Goal: Task Accomplishment & Management: Use online tool/utility

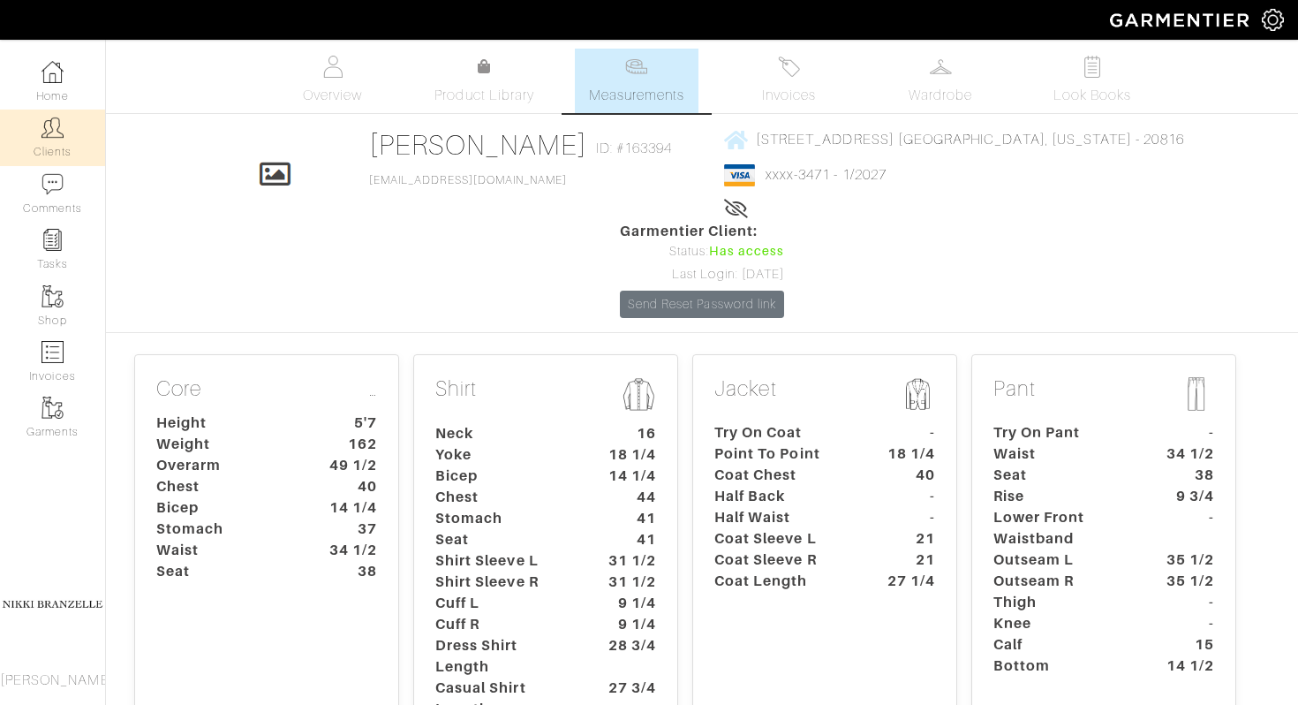
click at [60, 132] on img at bounding box center [52, 128] width 22 height 22
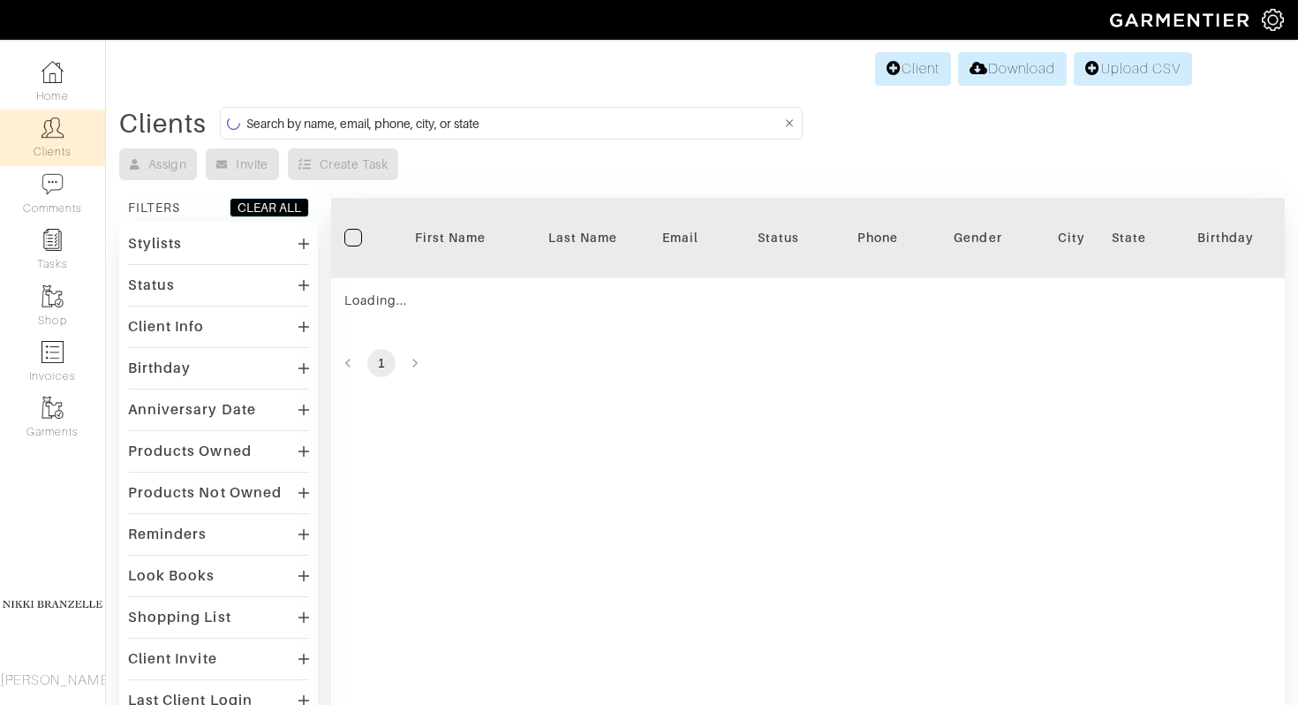
click at [416, 123] on input at bounding box center [513, 123] width 535 height 22
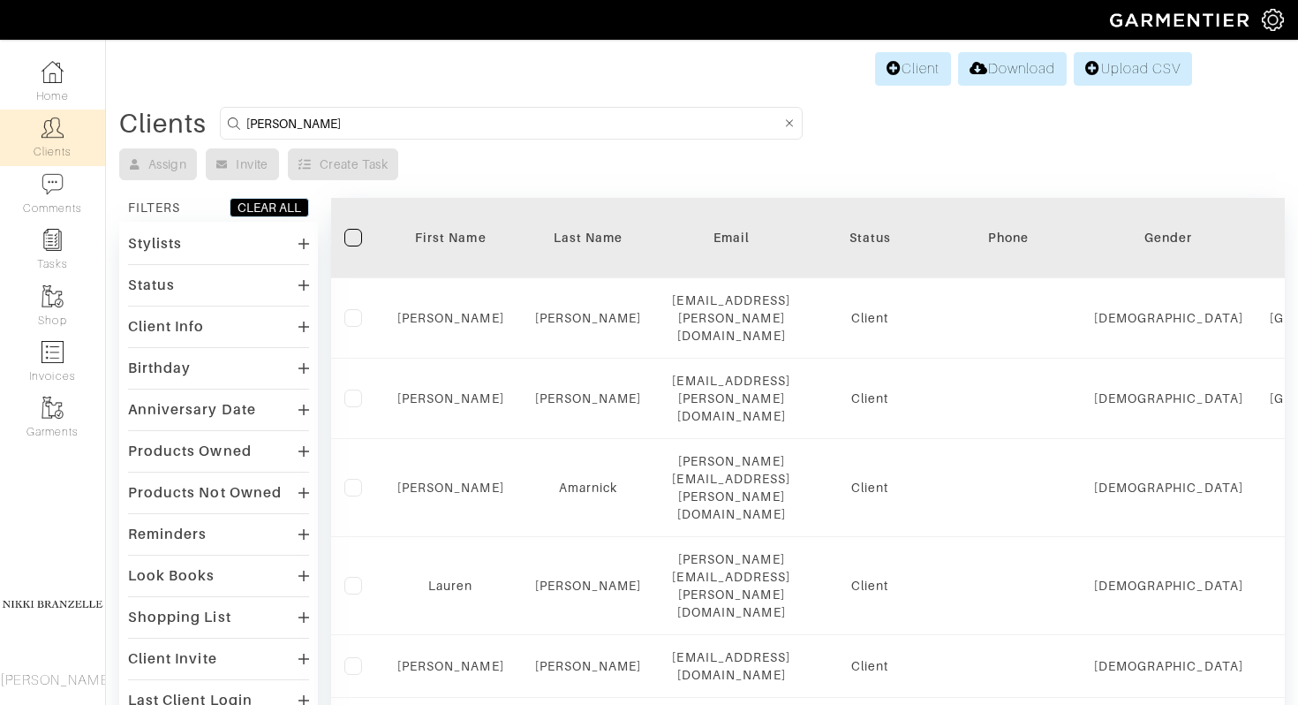
type input "despres"
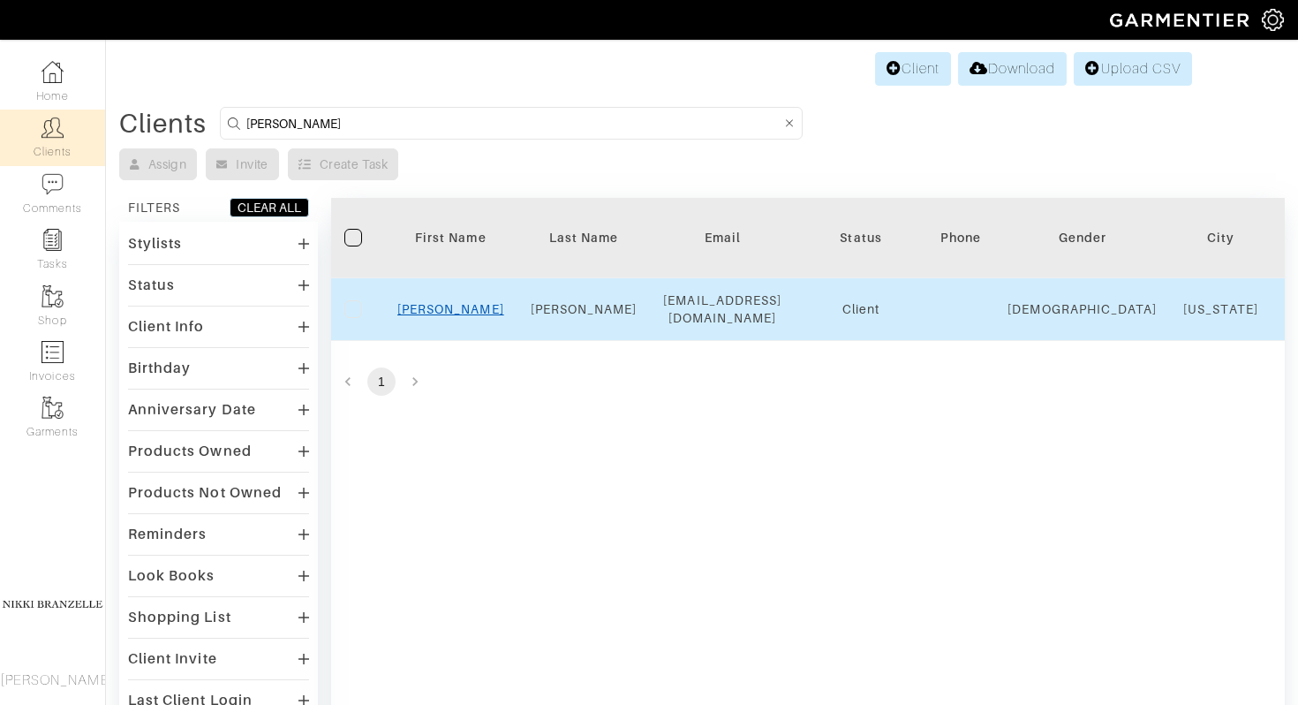
click at [434, 316] on link "Sarah" at bounding box center [450, 309] width 107 height 14
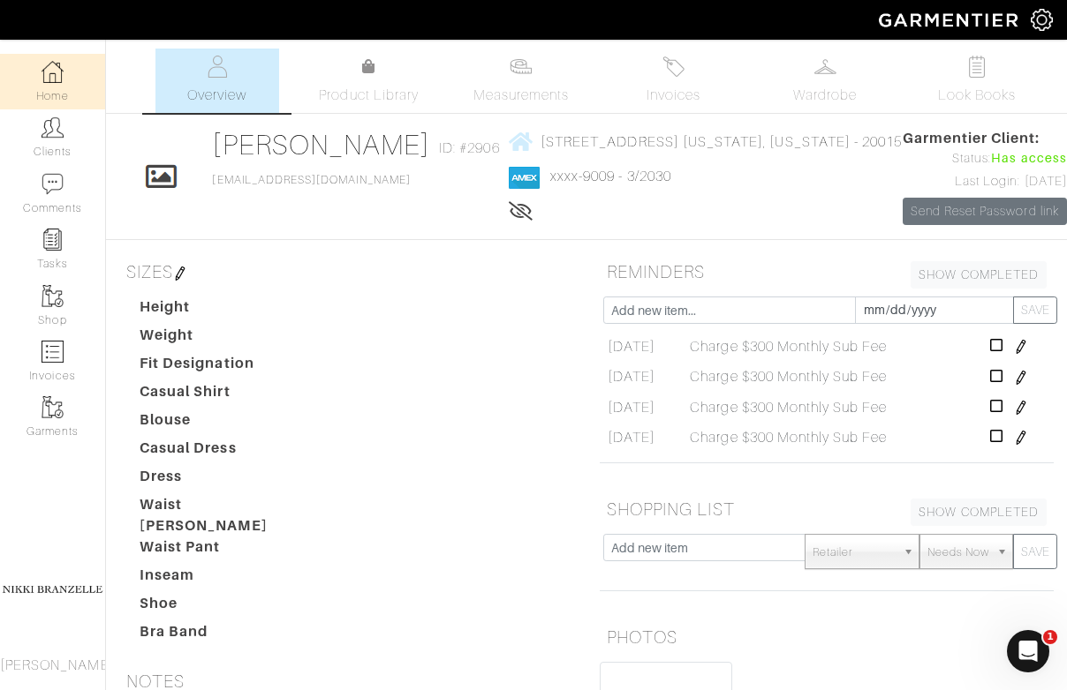
click at [70, 73] on link "Home" at bounding box center [52, 82] width 105 height 56
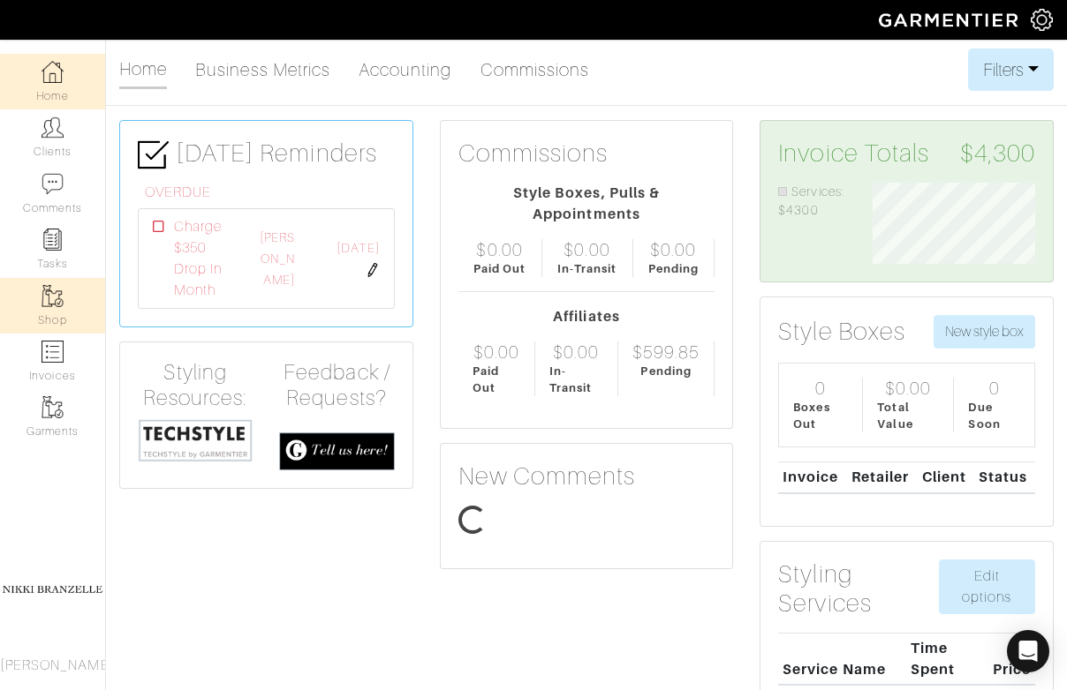
scroll to position [81, 188]
click at [62, 307] on link "Shop" at bounding box center [52, 306] width 105 height 56
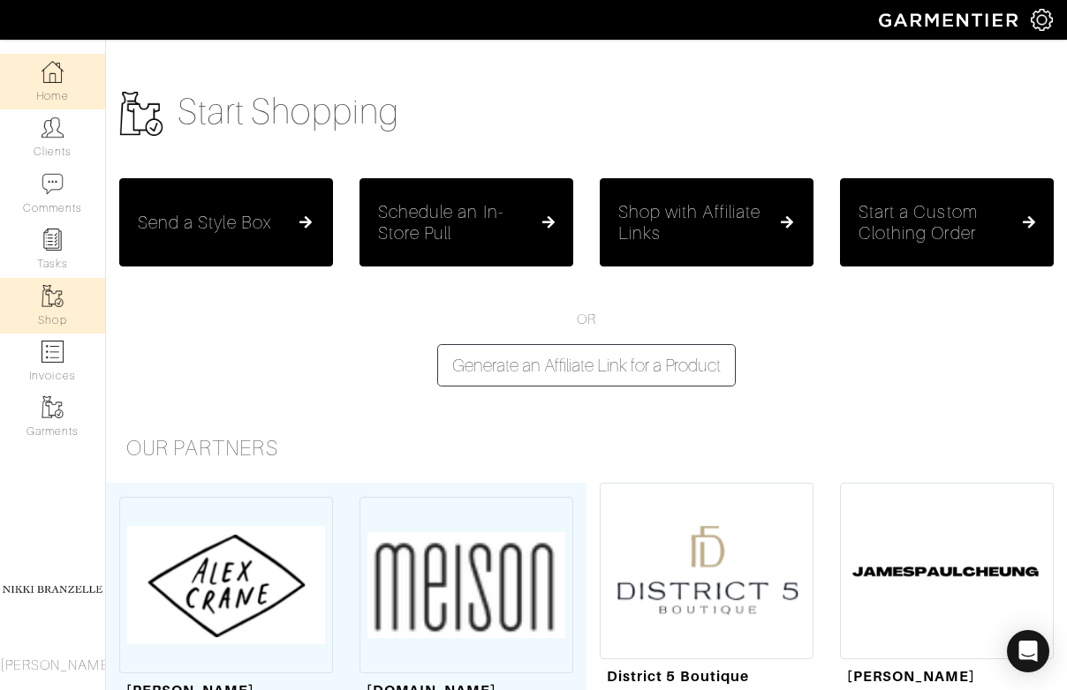
click at [37, 97] on link "Home" at bounding box center [52, 82] width 105 height 56
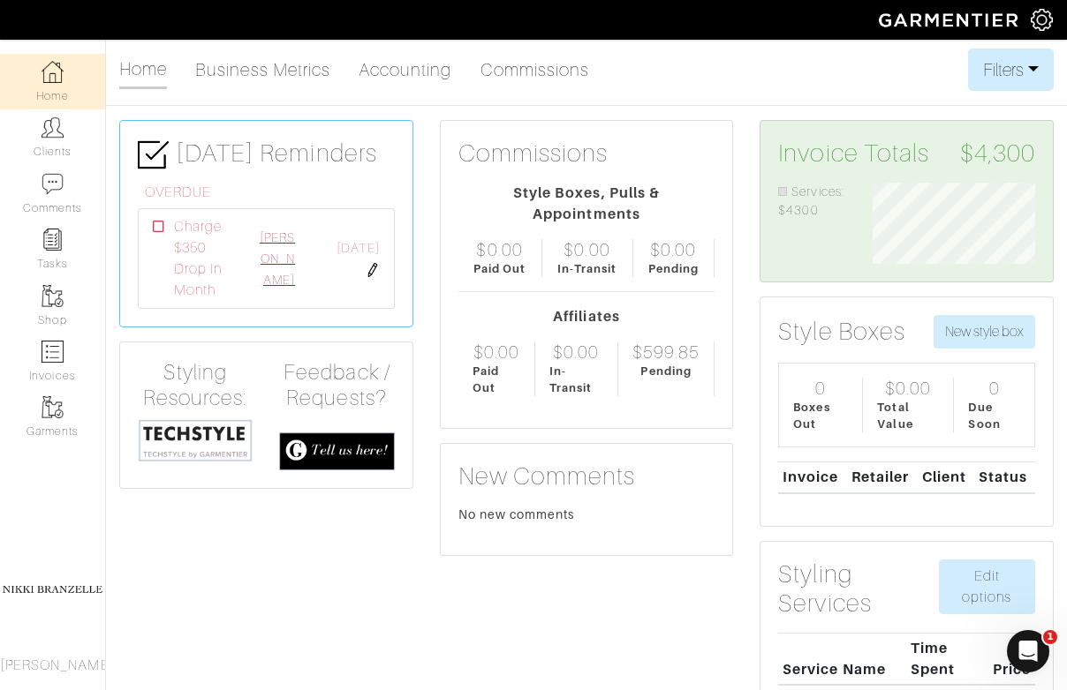
click at [287, 253] on link "[PERSON_NAME]" at bounding box center [277, 258] width 35 height 57
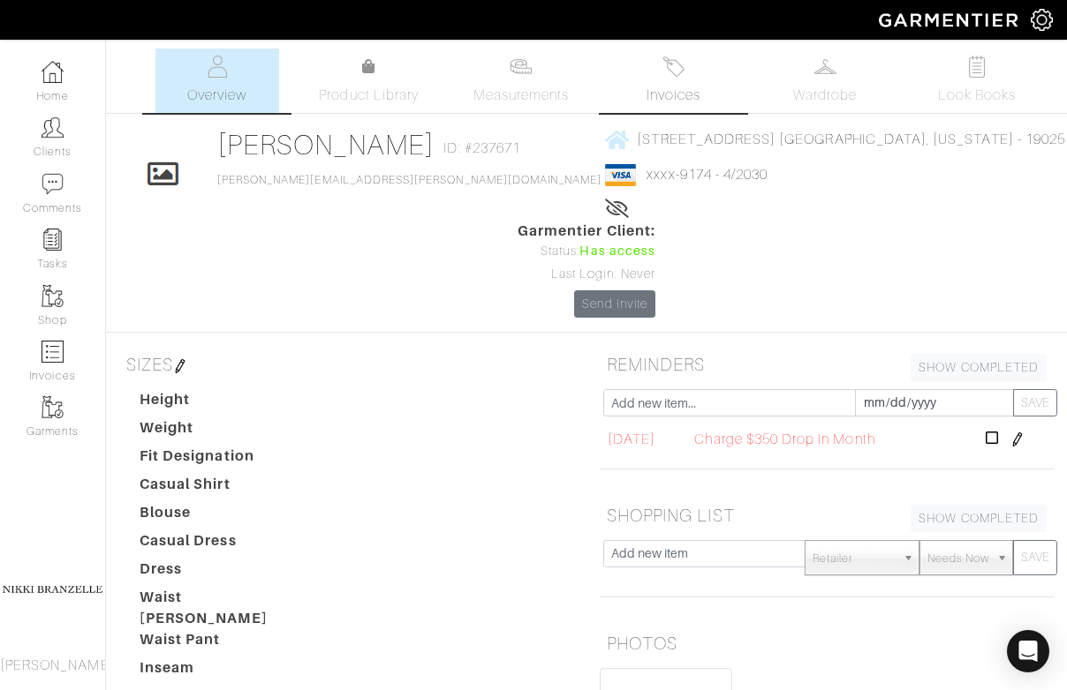
click at [660, 64] on link "Invoices" at bounding box center [673, 81] width 124 height 64
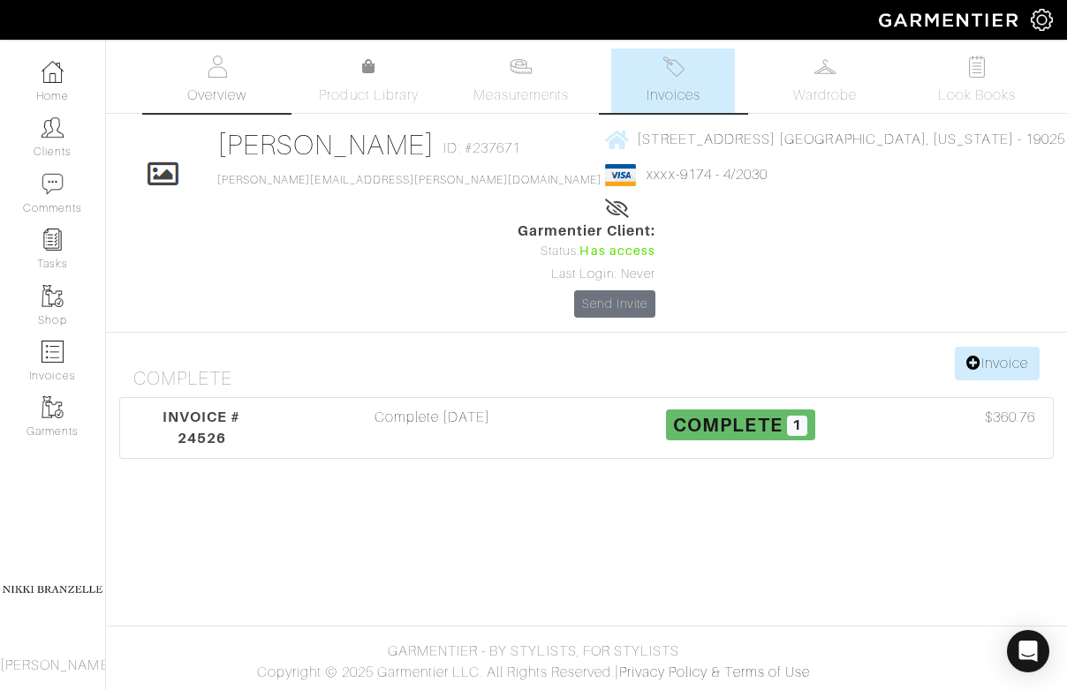
click at [224, 95] on span "Overview" at bounding box center [216, 95] width 59 height 21
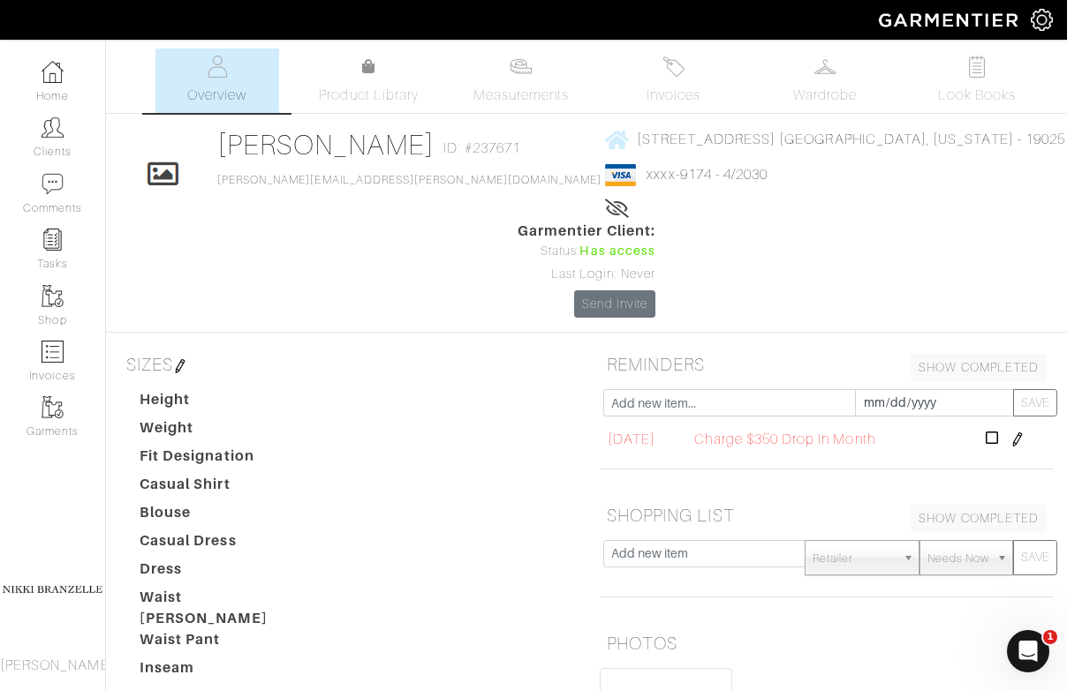
click at [1024, 438] on img at bounding box center [1017, 440] width 14 height 14
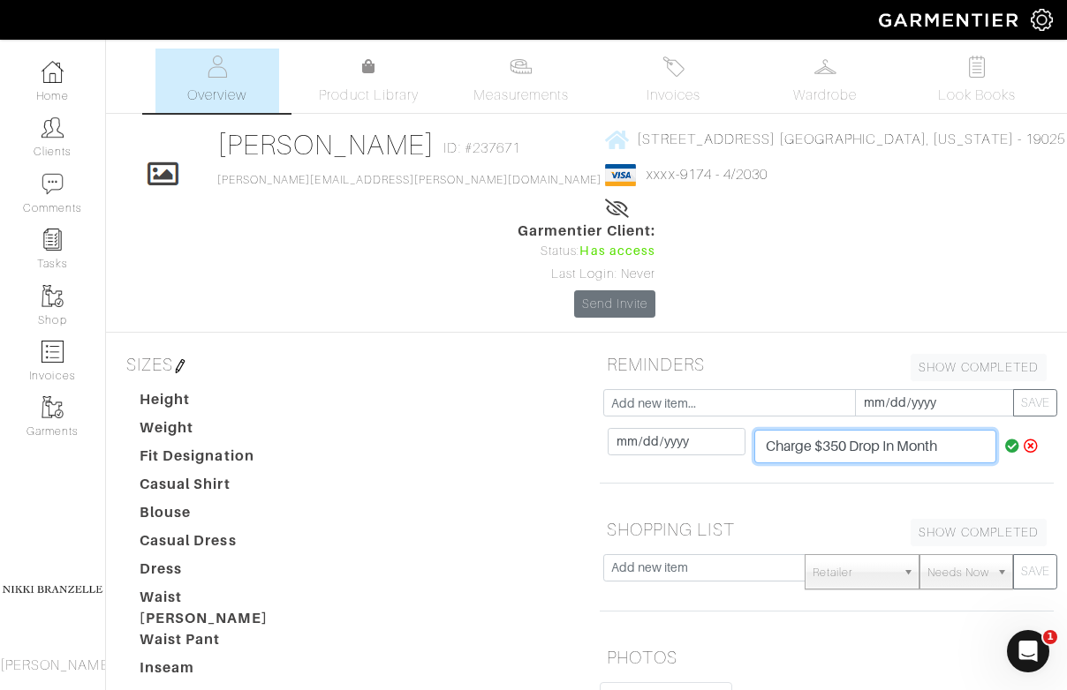
click at [856, 443] on input "Charge $350 Drop In Month" at bounding box center [875, 447] width 243 height 34
drag, startPoint x: 859, startPoint y: 449, endPoint x: 1066, endPoint y: 449, distance: 206.6
click at [1066, 449] on div "[DATE] SAVE [DATE] [DATE] Charge $350 Drop In Month Charge $300 Drop In Month" at bounding box center [826, 440] width 480 height 102
type input "Charge $300 Monthly Sub Fee?"
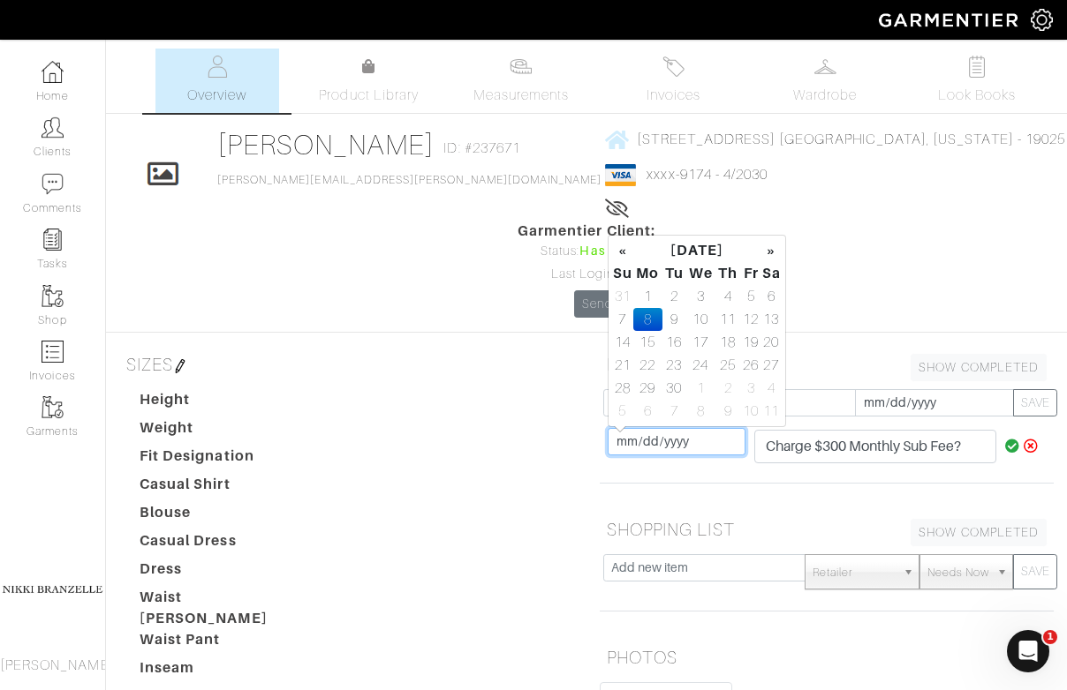
click at [610, 441] on input "[DATE]" at bounding box center [676, 441] width 138 height 27
click at [765, 252] on th "»" at bounding box center [771, 250] width 20 height 23
click at [703, 296] on td "1" at bounding box center [701, 296] width 30 height 23
type input "[DATE]"
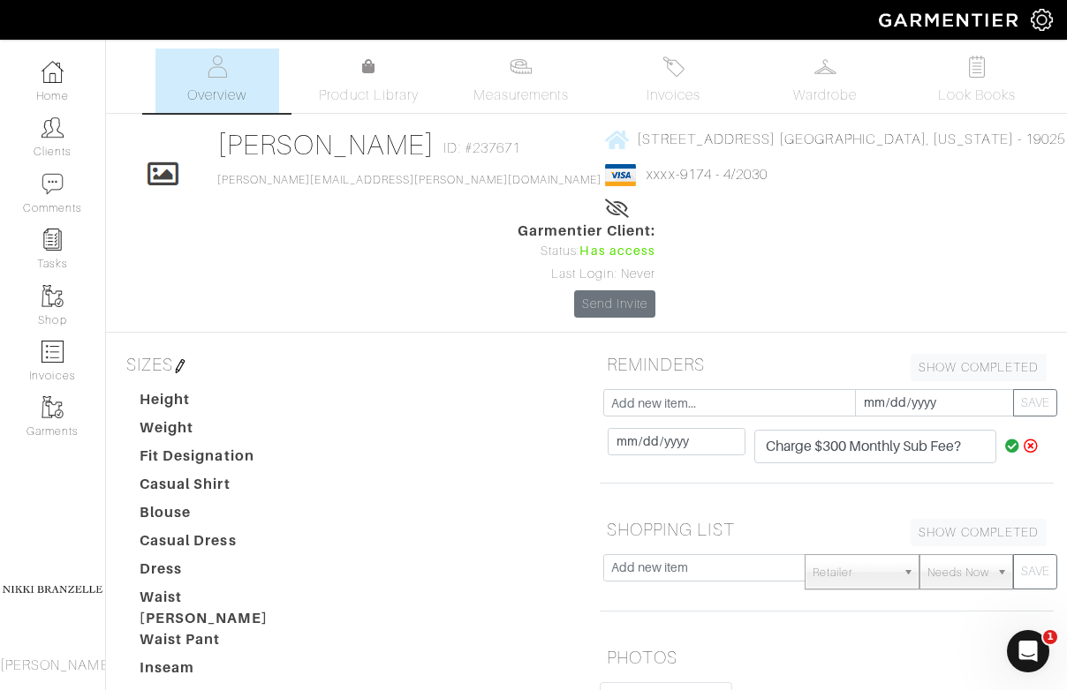
click at [1008, 449] on icon at bounding box center [1012, 446] width 15 height 14
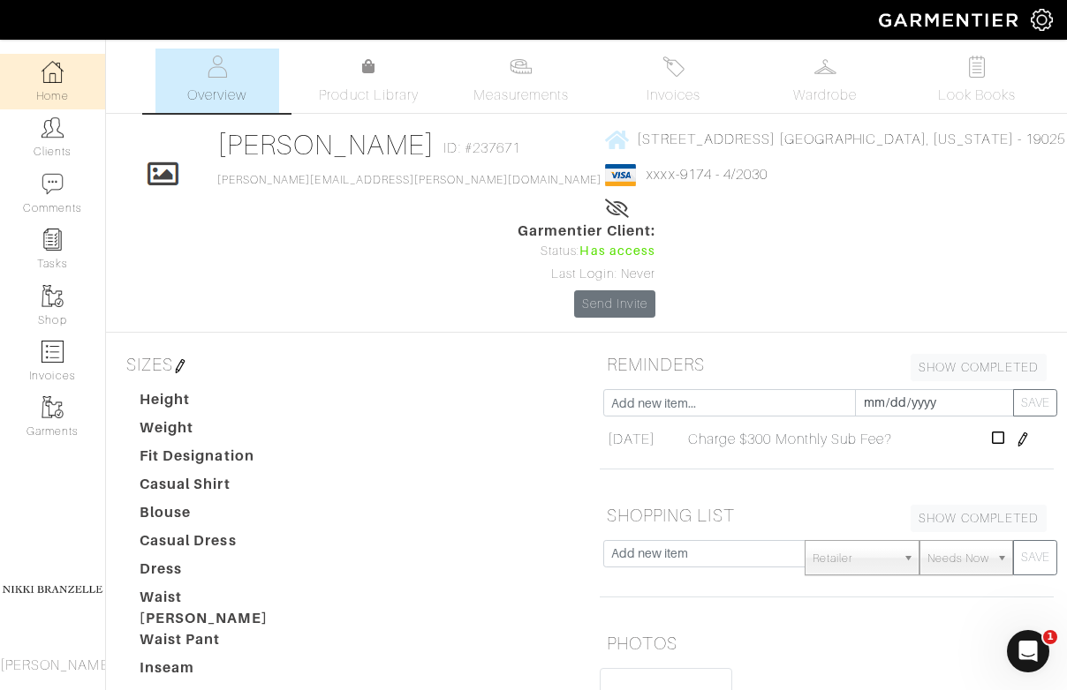
click at [67, 87] on link "Home" at bounding box center [52, 82] width 105 height 56
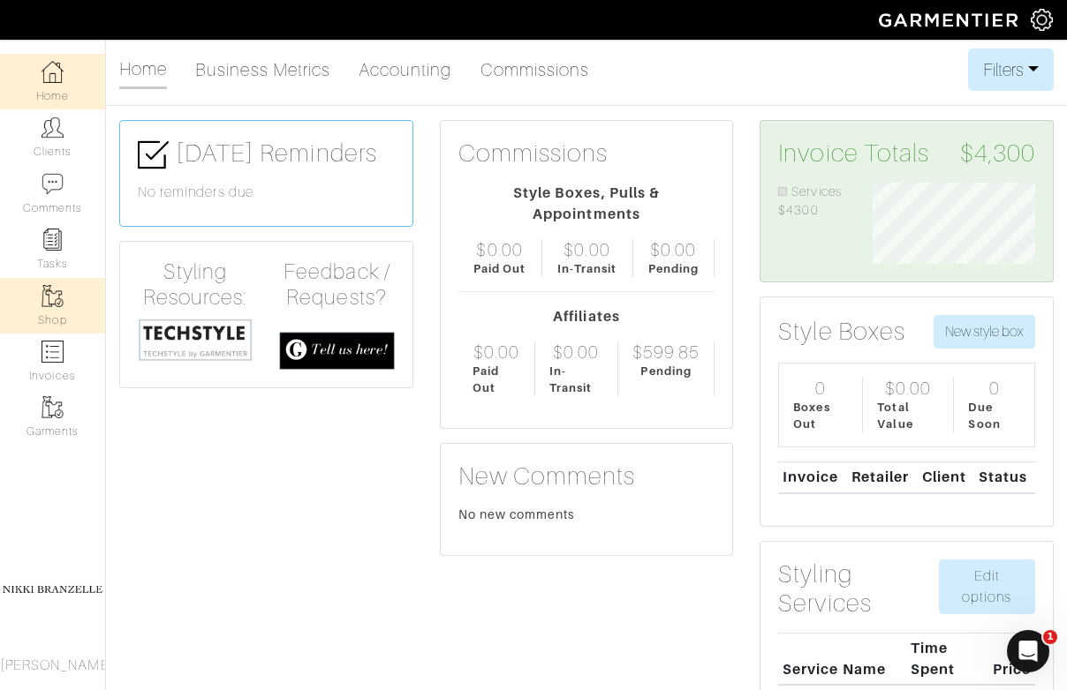
click at [64, 298] on link "Shop" at bounding box center [52, 306] width 105 height 56
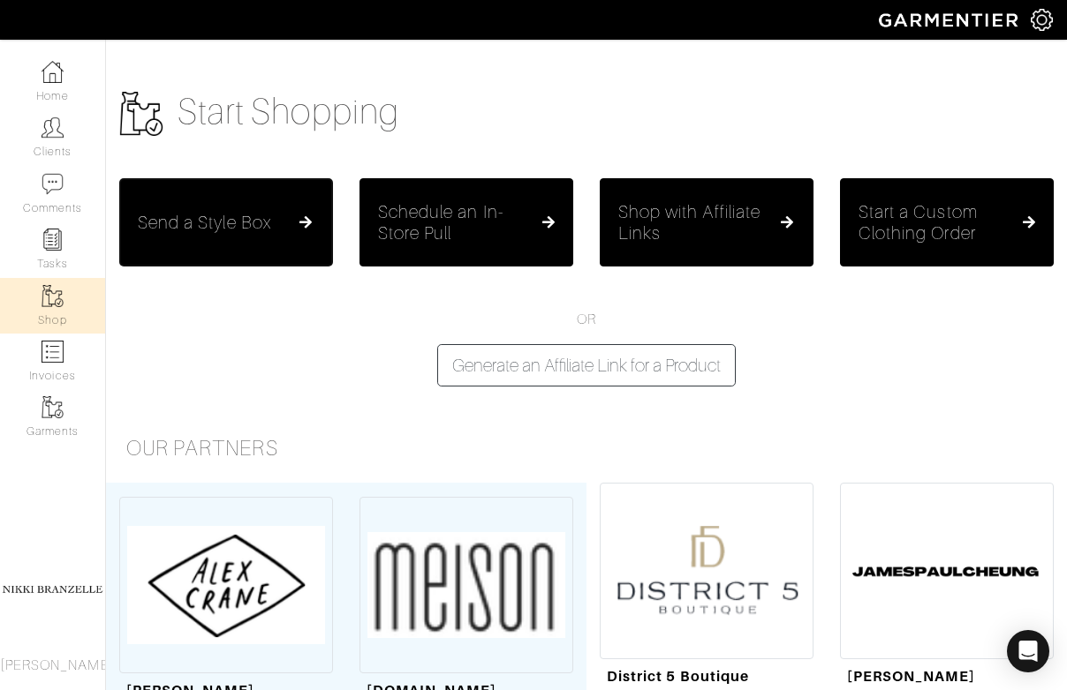
click at [265, 216] on h5 "Send a Style Box" at bounding box center [204, 222] width 133 height 21
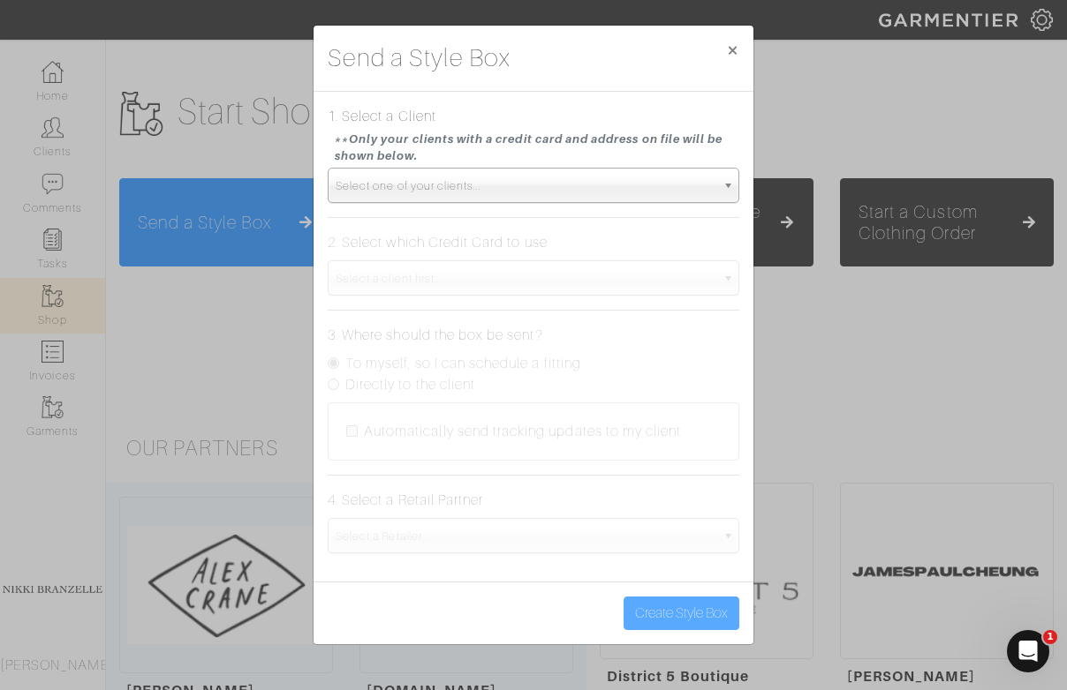
click at [431, 179] on span "Select one of your clients..." at bounding box center [526, 186] width 380 height 35
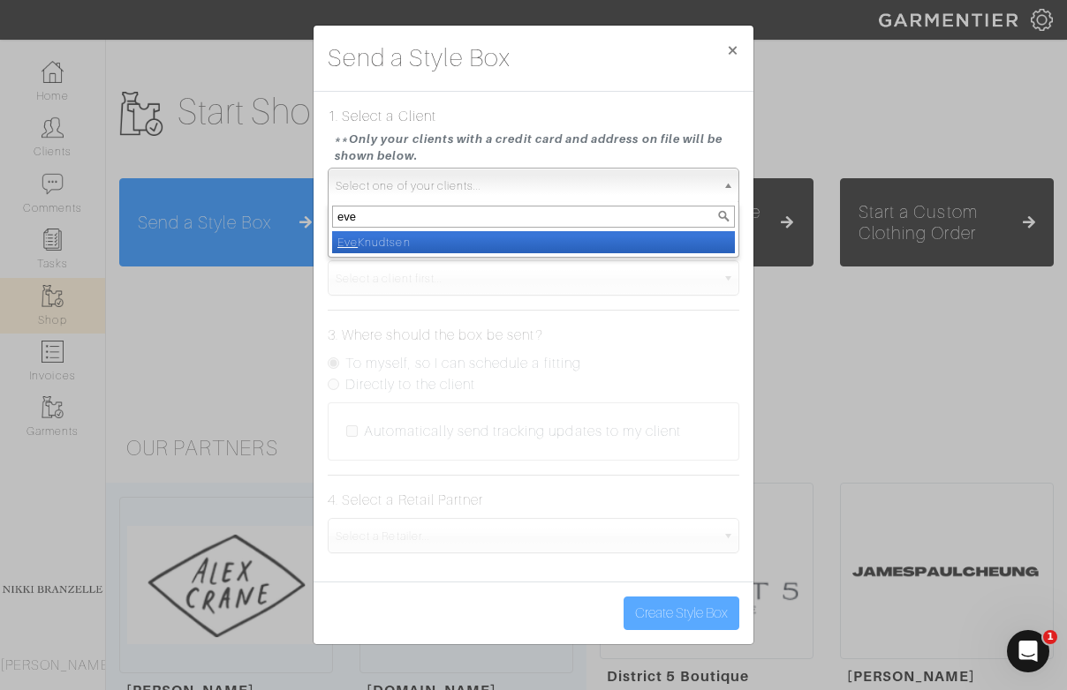
type input "eve"
click at [378, 246] on li "[PERSON_NAME]" at bounding box center [533, 242] width 403 height 22
select select "[PERSON_NAME]"
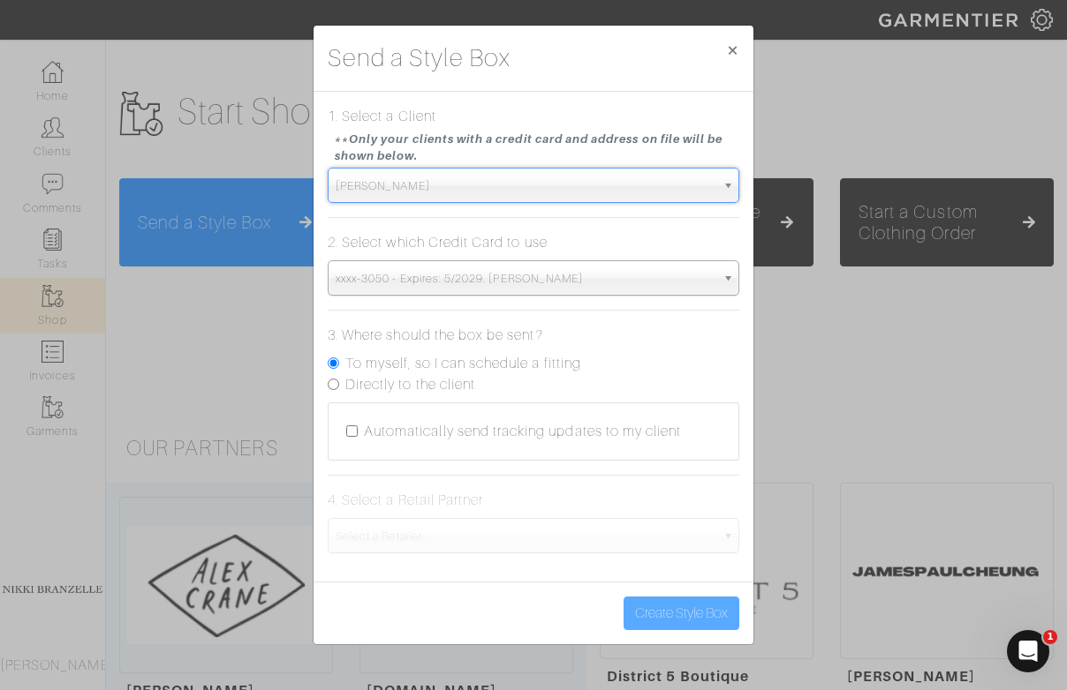
click at [384, 384] on label "Directly to the client" at bounding box center [410, 384] width 130 height 21
click at [339, 384] on input "Directly to the client" at bounding box center [333, 384] width 11 height 11
radio input "true"
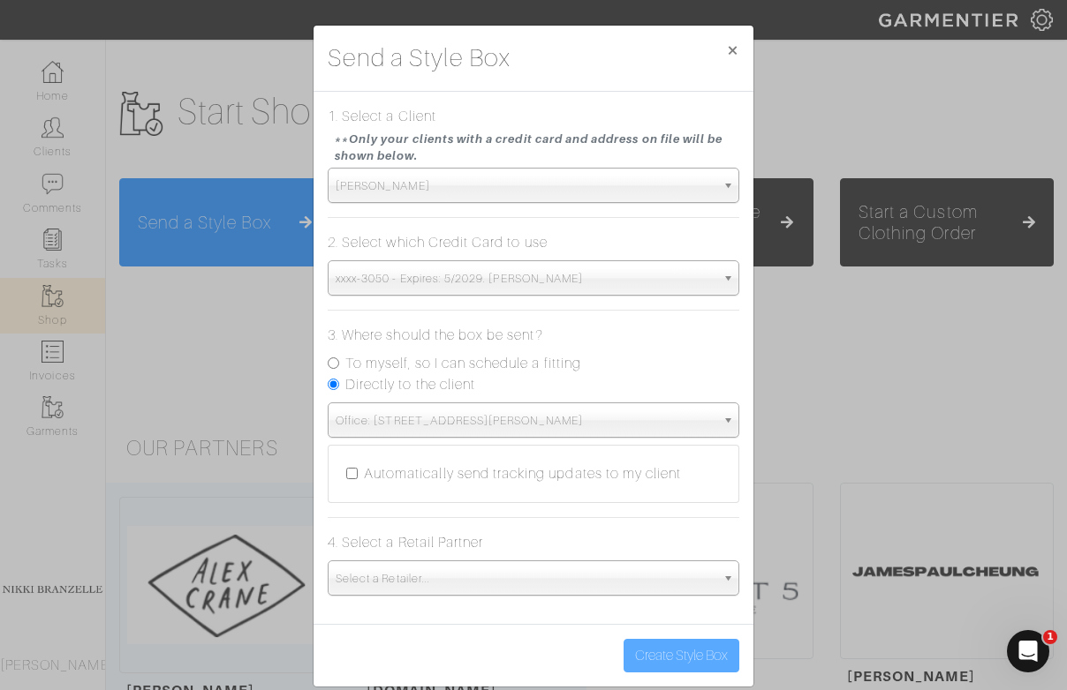
scroll to position [22, 0]
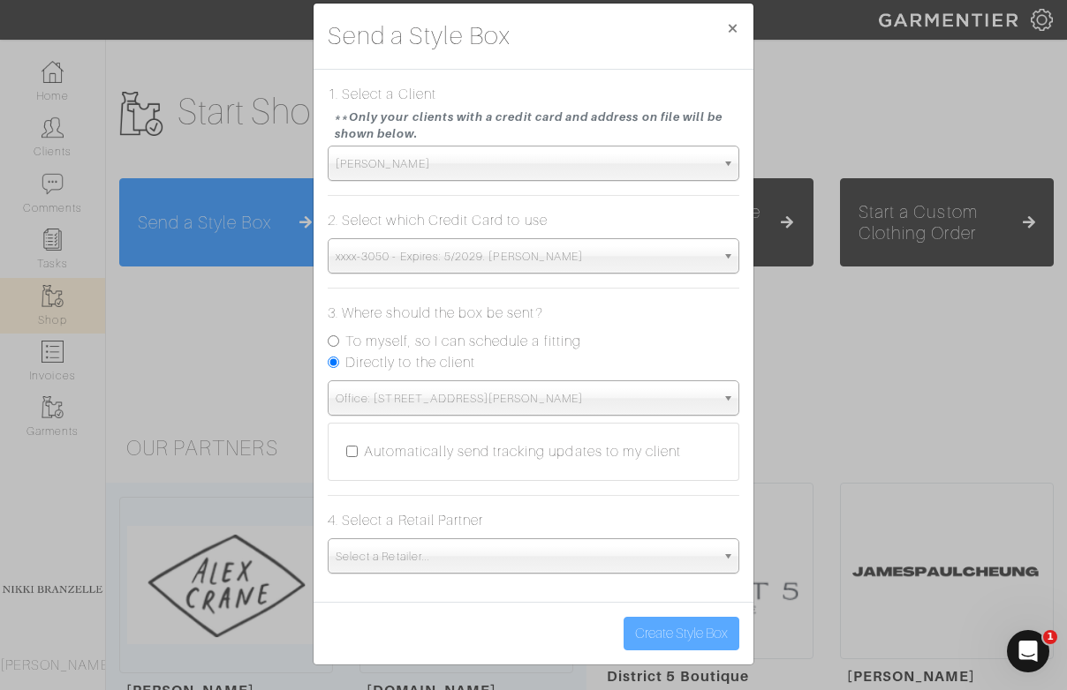
click at [353, 452] on input "Automatically send tracking updates to my client" at bounding box center [351, 451] width 11 height 11
checkbox input "false"
click at [438, 558] on span "Select a Retailer..." at bounding box center [526, 556] width 380 height 35
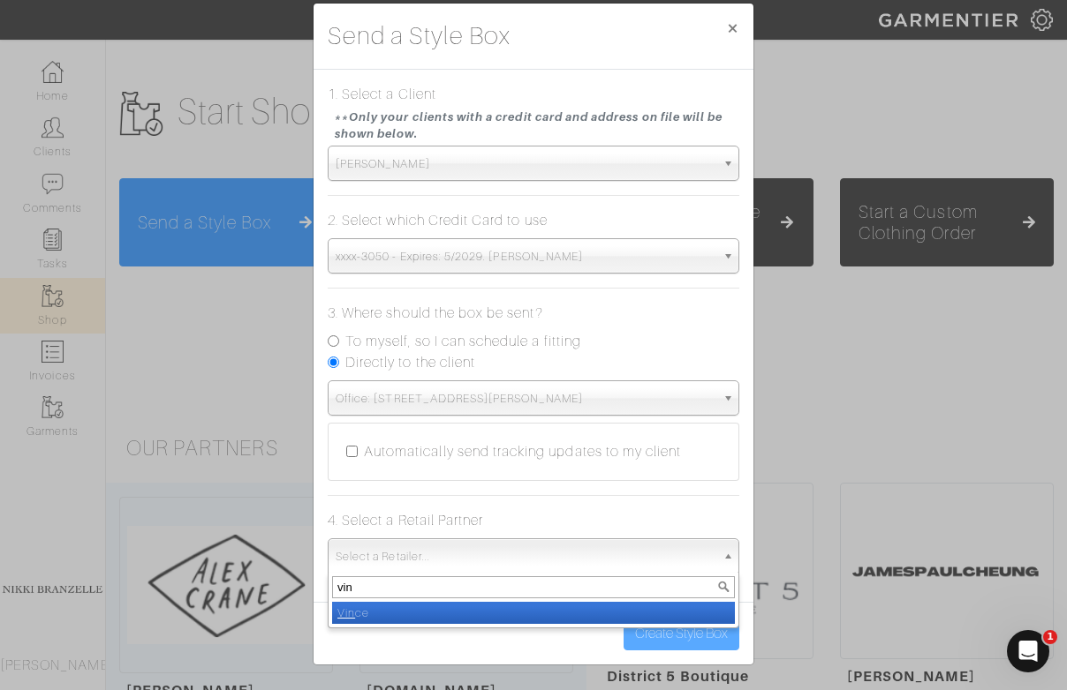
type input "vin"
click at [434, 614] on li "Vin ce" at bounding box center [533, 613] width 403 height 22
select select "19"
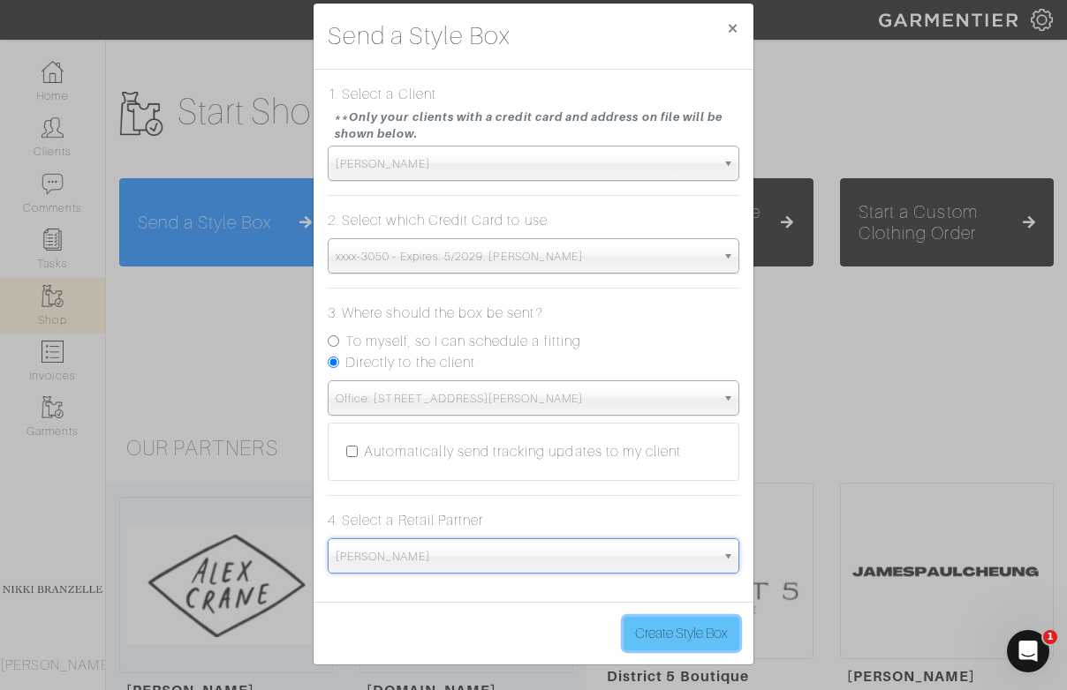
click at [703, 634] on button "Create Style Box" at bounding box center [681, 634] width 116 height 34
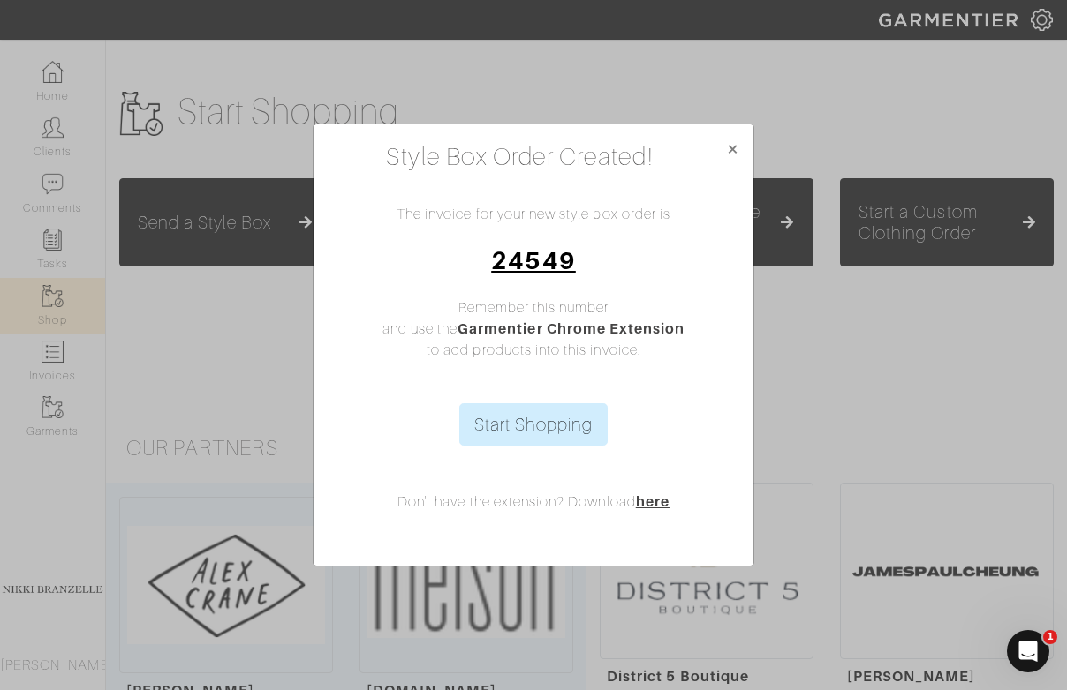
click at [541, 273] on link "24549" at bounding box center [533, 260] width 84 height 28
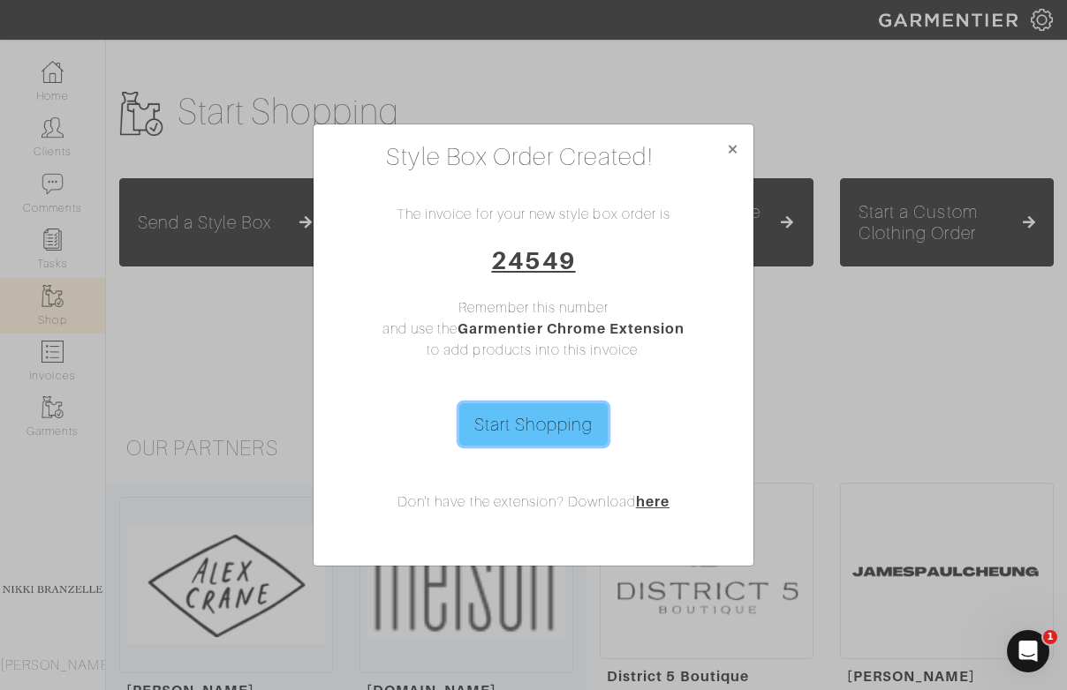
click at [564, 432] on link "Start Shopping" at bounding box center [533, 425] width 149 height 42
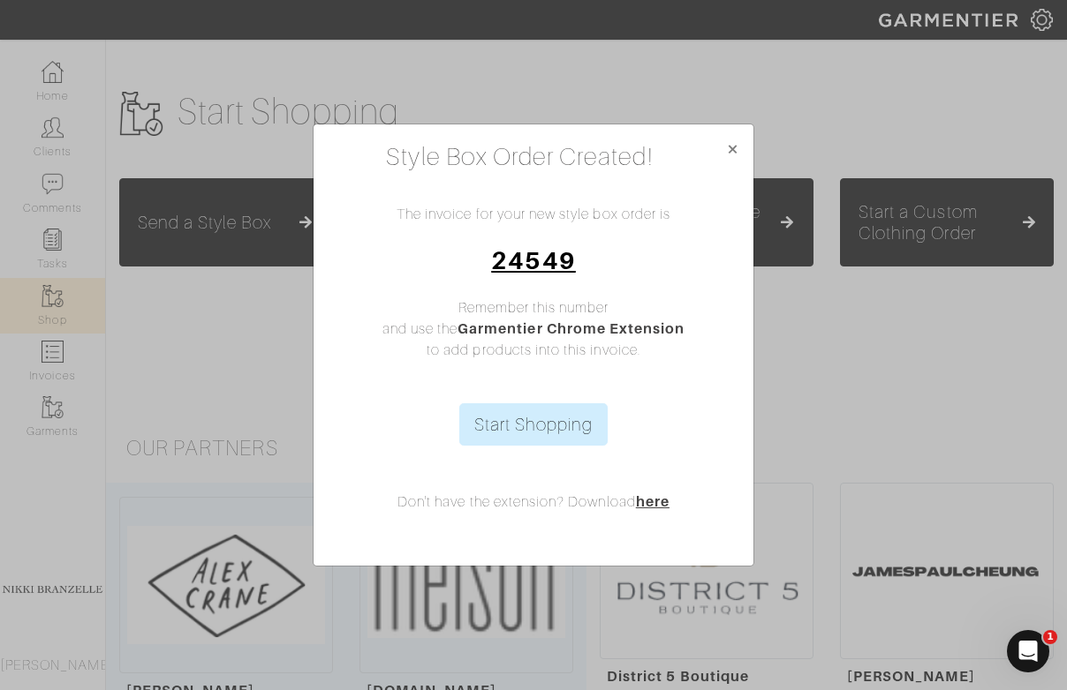
click at [560, 257] on link "24549" at bounding box center [533, 260] width 84 height 28
click at [533, 264] on link "24549" at bounding box center [533, 260] width 84 height 28
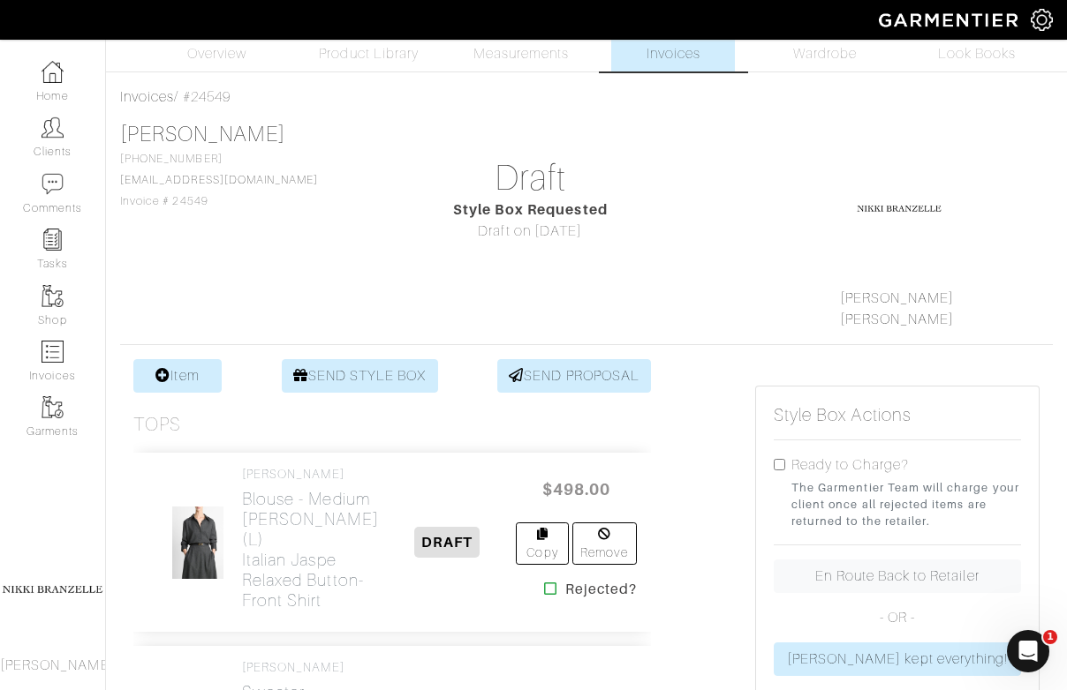
scroll to position [40, 0]
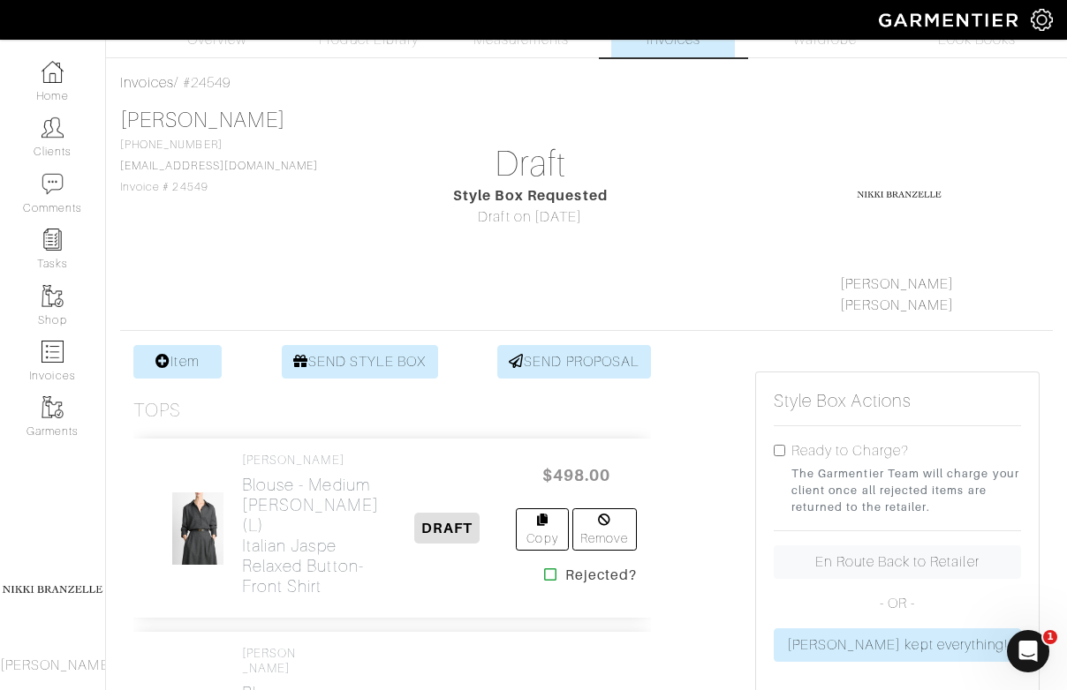
scroll to position [53, 0]
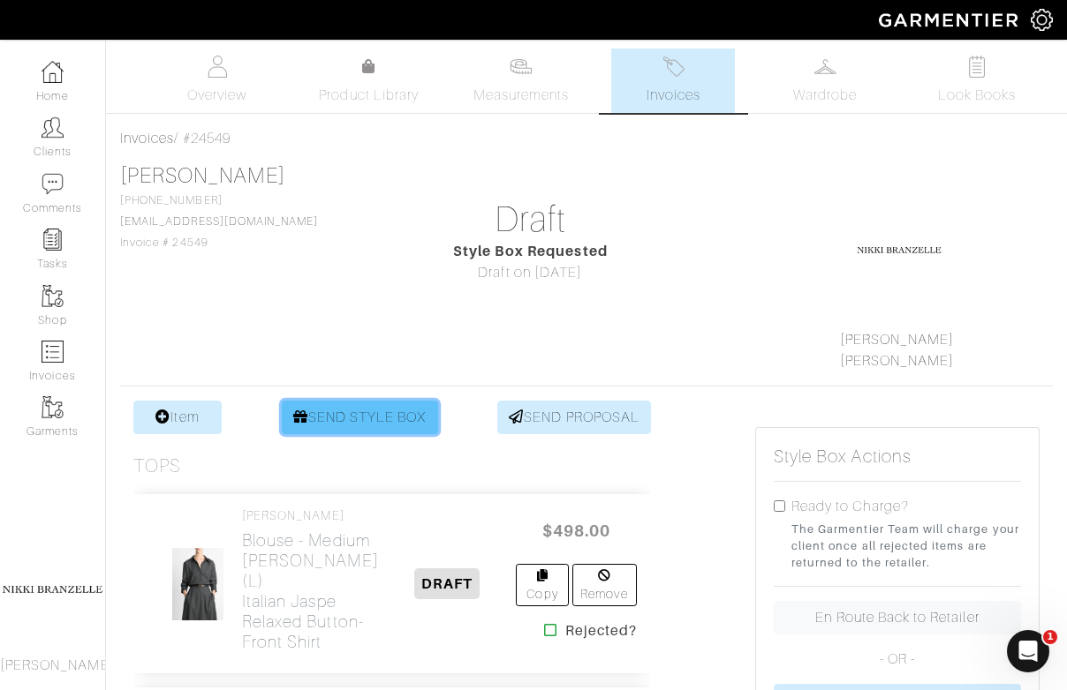
click at [421, 404] on link "SEND STYLE BOX" at bounding box center [360, 418] width 156 height 34
